Goal: Task Accomplishment & Management: Manage account settings

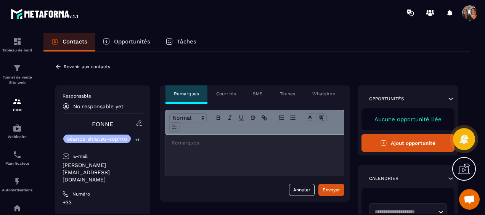
scroll to position [1644, 0]
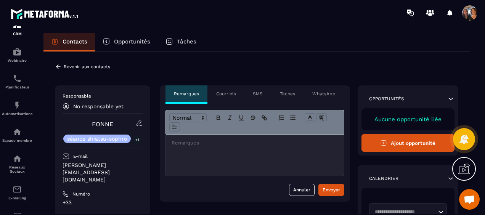
click at [115, 138] on p "séance shiatsu-sophro" at bounding box center [97, 138] width 60 height 5
click at [138, 124] on icon at bounding box center [139, 123] width 7 height 7
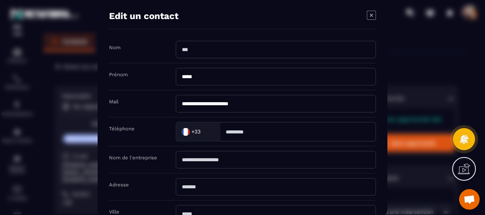
click at [374, 14] on icon "Modal window" at bounding box center [371, 15] width 9 height 9
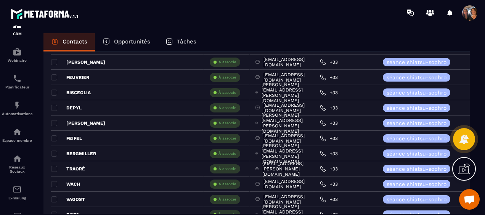
scroll to position [954, 0]
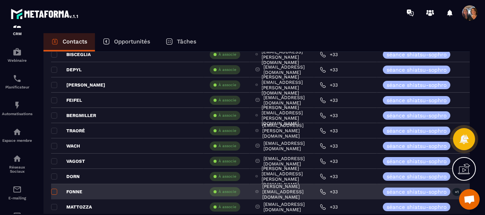
click at [55, 189] on span at bounding box center [54, 192] width 6 height 6
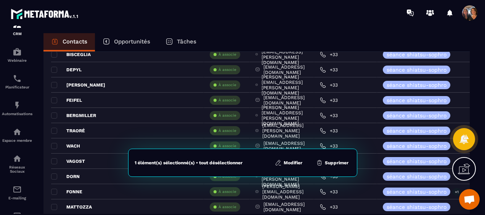
click at [283, 161] on button "Modifier" at bounding box center [289, 163] width 32 height 8
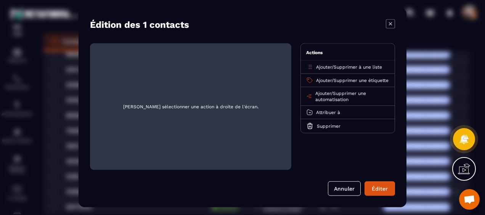
click at [324, 78] on span "Ajouter" at bounding box center [324, 80] width 16 height 5
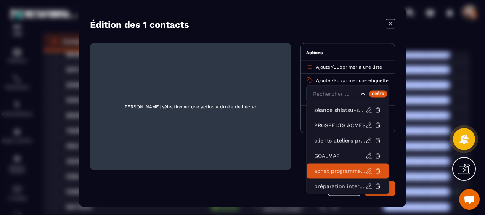
click at [334, 169] on p "achat programme CLAIR" at bounding box center [340, 172] width 52 height 8
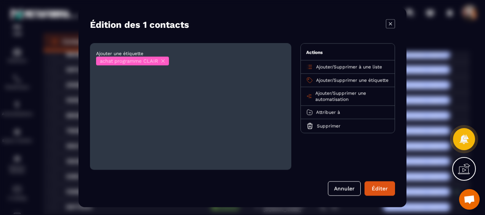
click at [165, 60] on icon "Modal window" at bounding box center [163, 61] width 3 height 3
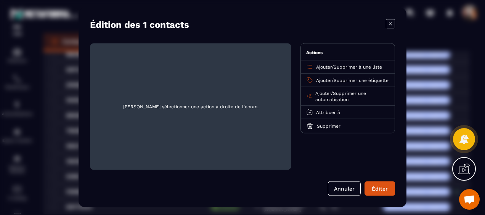
click at [353, 80] on span "Supprimer une étiquette" at bounding box center [361, 80] width 55 height 5
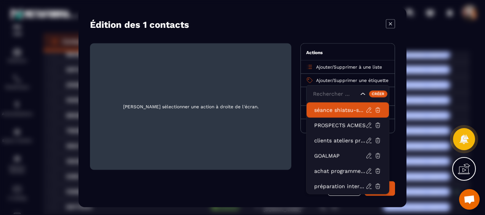
click at [327, 79] on span "Ajouter" at bounding box center [324, 80] width 16 height 5
click at [335, 111] on p "séance shiatsu-sophro" at bounding box center [340, 110] width 52 height 8
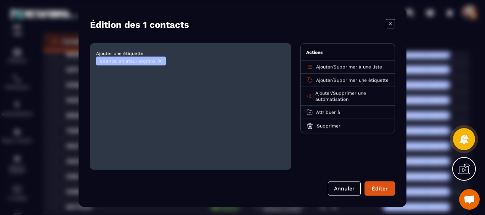
click at [159, 60] on icon "Modal window" at bounding box center [160, 61] width 3 height 3
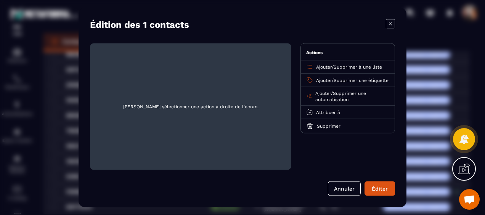
click at [322, 78] on span "Ajouter" at bounding box center [324, 80] width 16 height 5
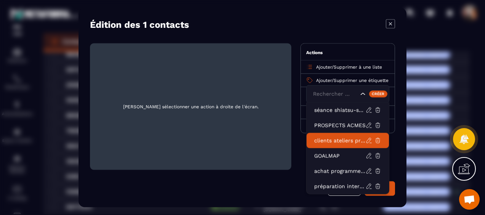
click at [328, 141] on p "clients ateliers présentiels acmés" at bounding box center [340, 141] width 52 height 8
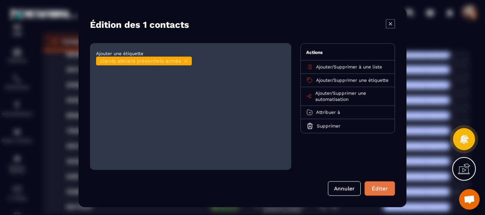
click at [374, 188] on button "Éditer" at bounding box center [380, 189] width 31 height 15
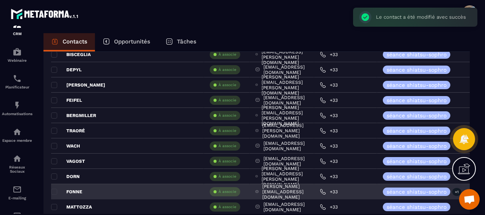
scroll to position [992, 0]
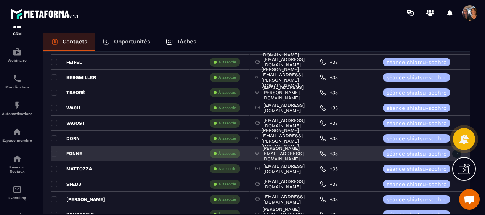
click at [118, 154] on div "FONNE" at bounding box center [127, 153] width 153 height 15
